Goal: Browse casually

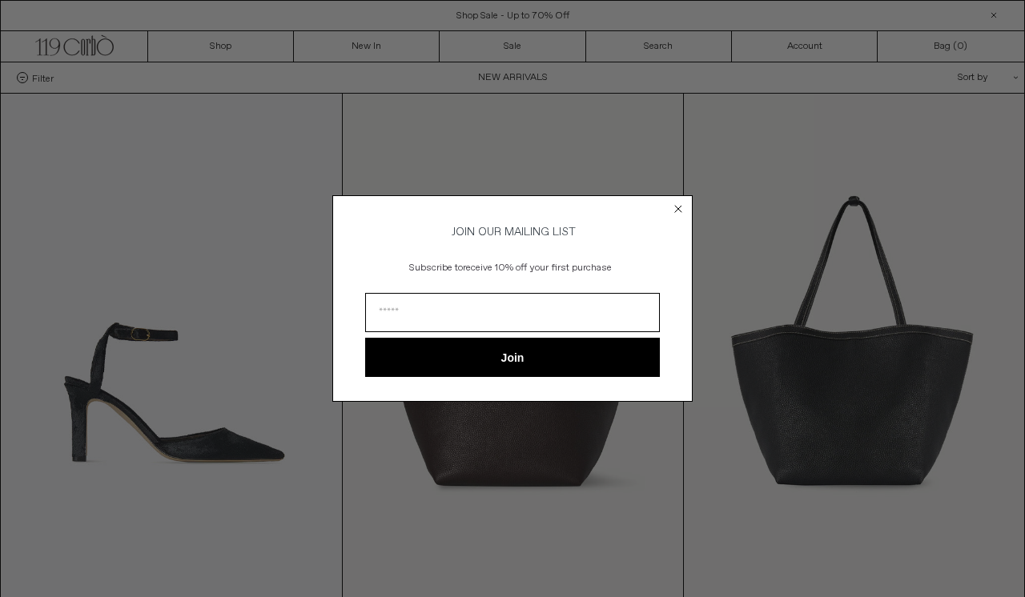
click at [677, 206] on icon "Close dialog" at bounding box center [678, 209] width 6 height 6
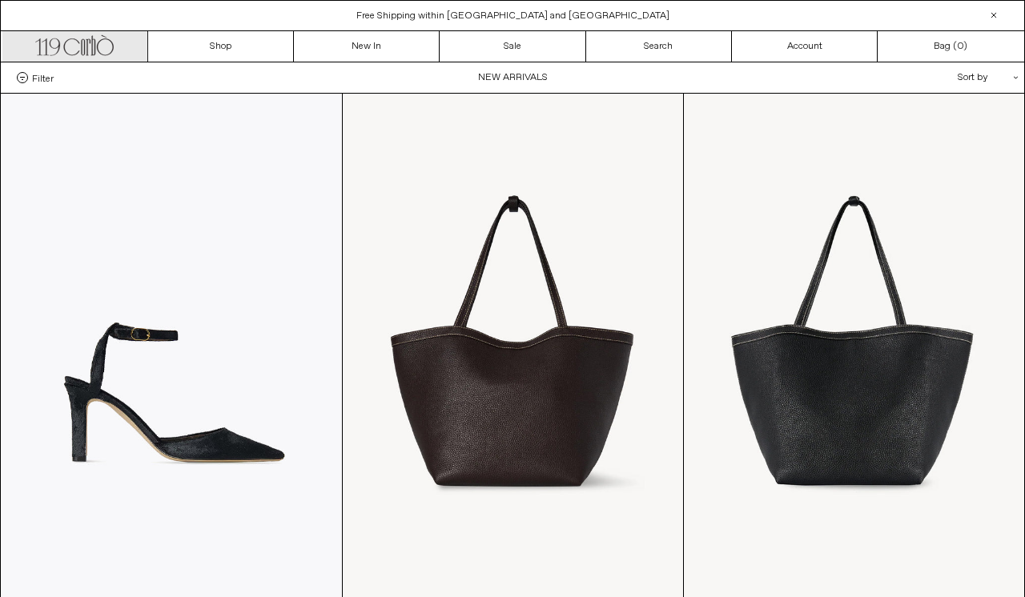
click at [102, 43] on icon ".cls-1, .cls-2 { fill: #231f20; stroke: #231f20; stroke-miterlimit: 10; stroke-…" at bounding box center [74, 43] width 78 height 23
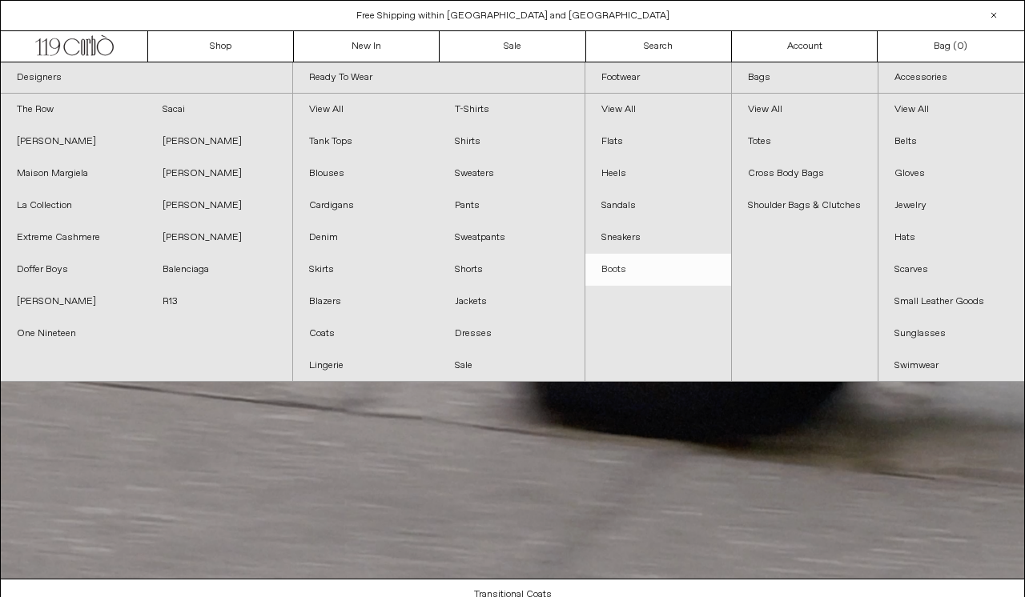
click at [628, 270] on link "Boots" at bounding box center [658, 270] width 146 height 32
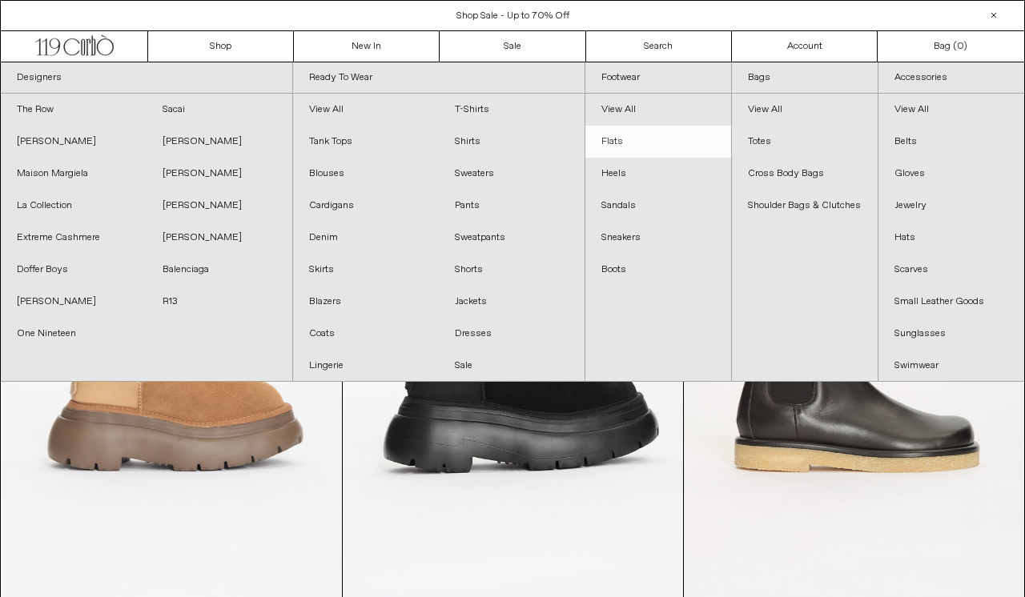
click at [629, 135] on link "Flats" at bounding box center [658, 142] width 146 height 32
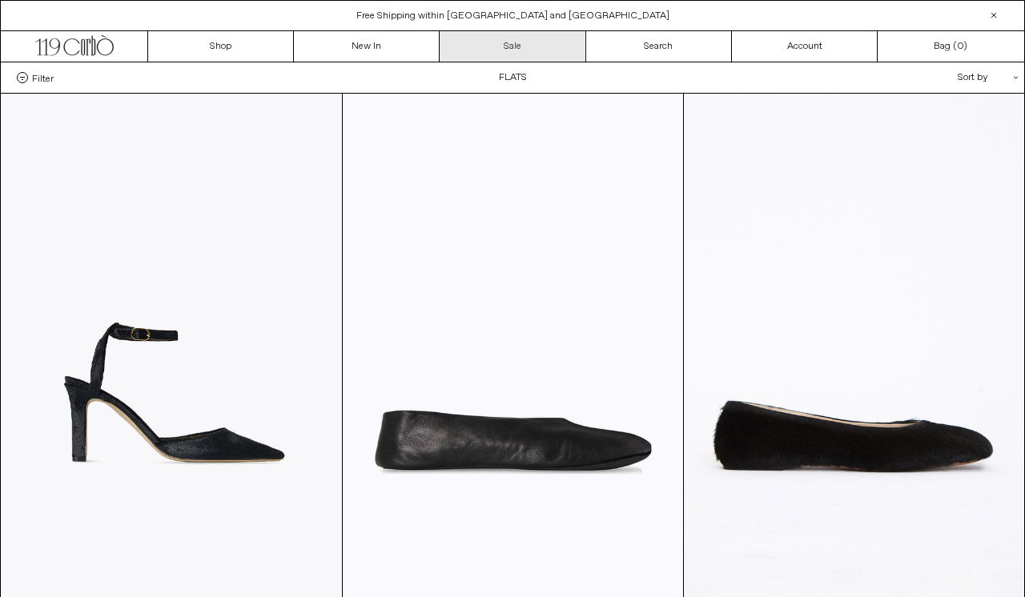
click at [510, 41] on link "Sale" at bounding box center [512, 46] width 146 height 30
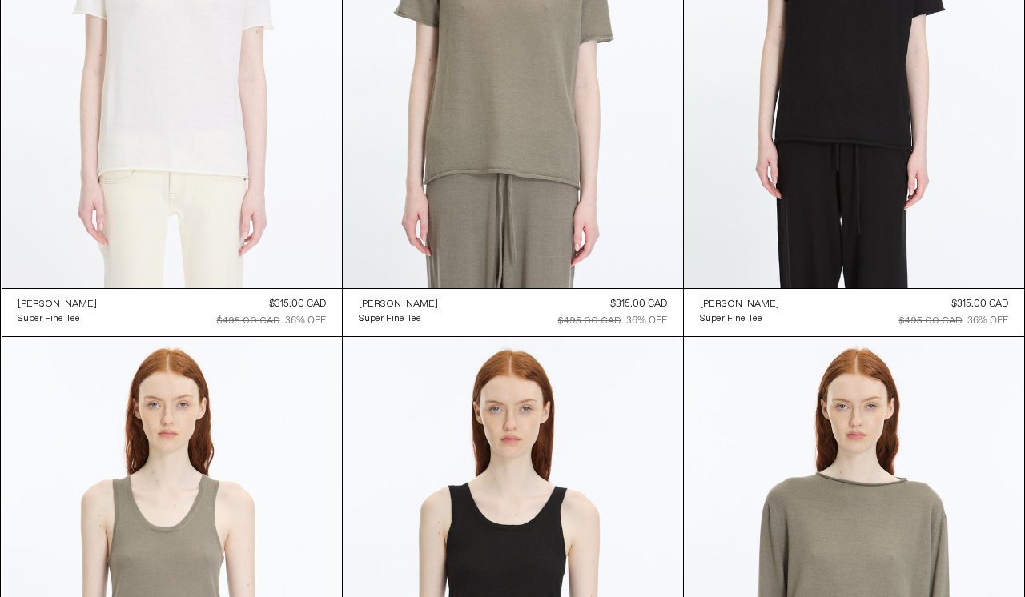
scroll to position [14863, 0]
